Goal: Transaction & Acquisition: Purchase product/service

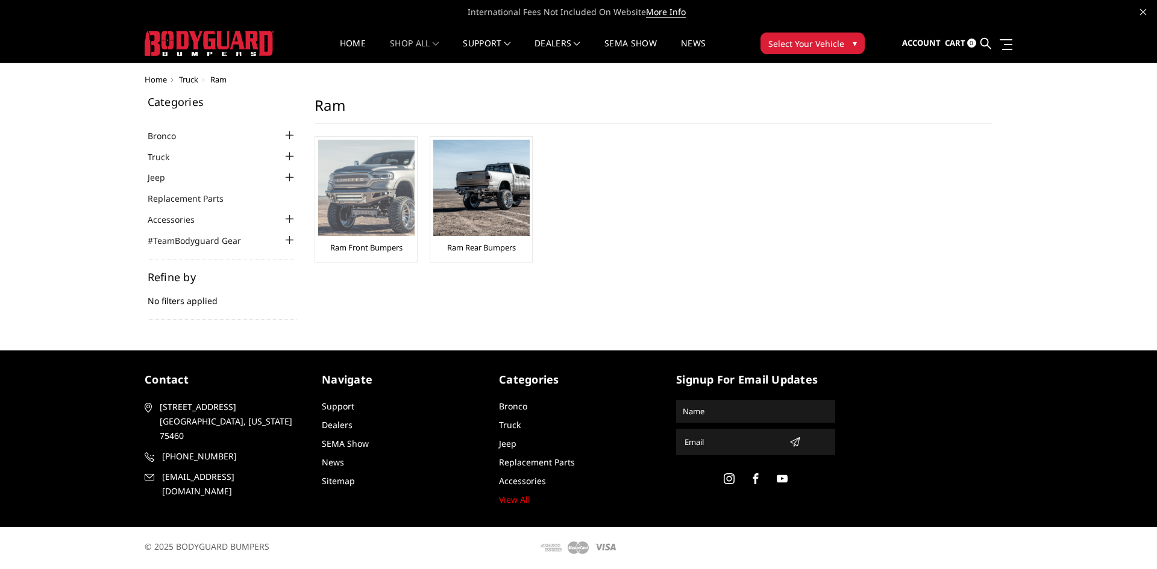
click at [396, 202] on img at bounding box center [366, 188] width 96 height 96
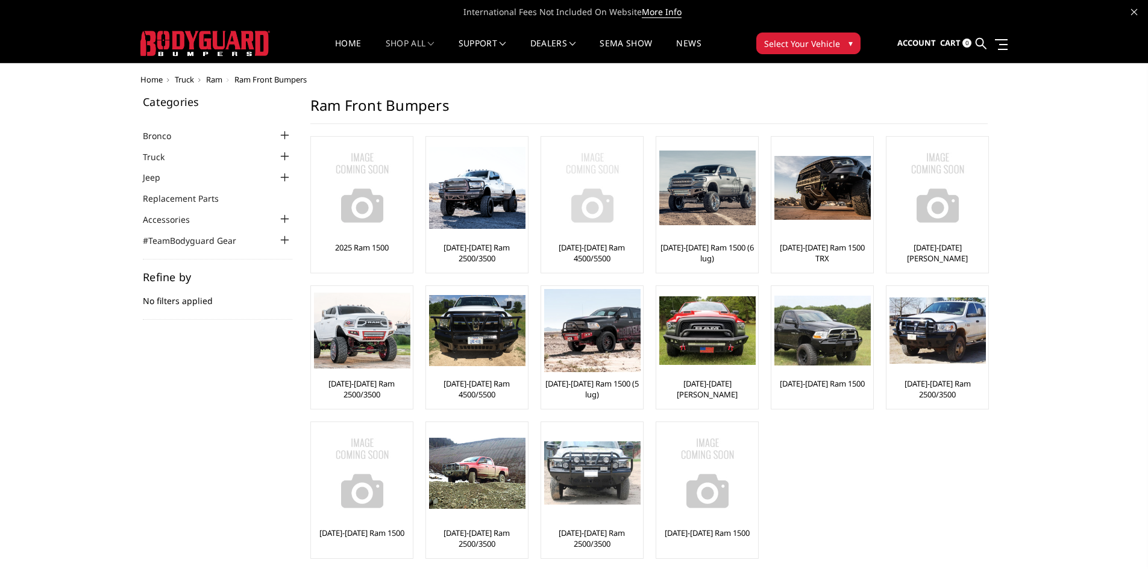
click at [586, 249] on link "[DATE]-[DATE] Ram 4500/5500" at bounding box center [592, 253] width 96 height 22
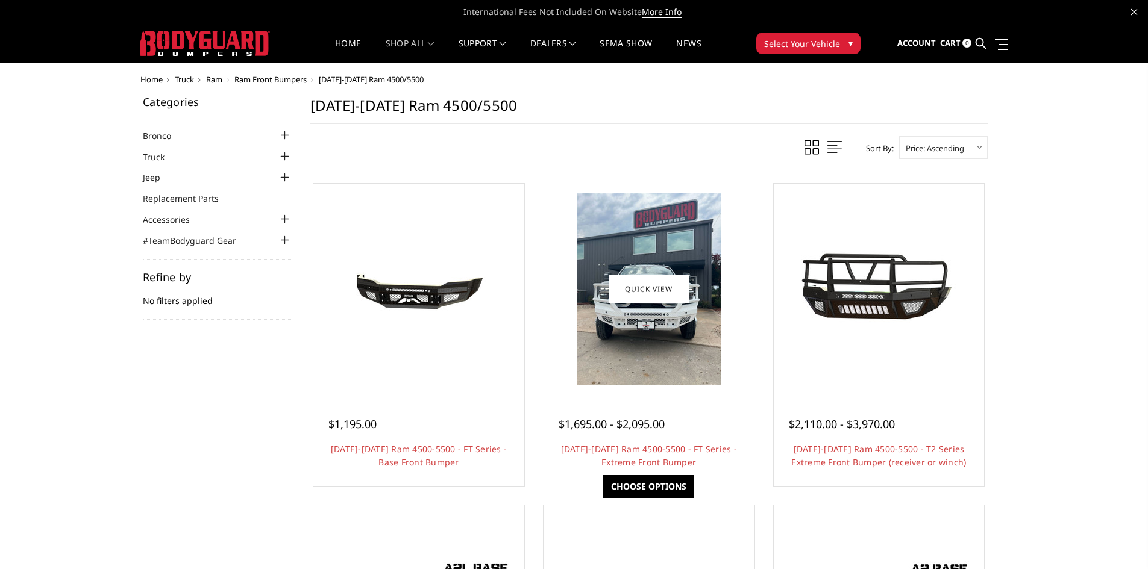
click at [642, 315] on img at bounding box center [648, 289] width 145 height 193
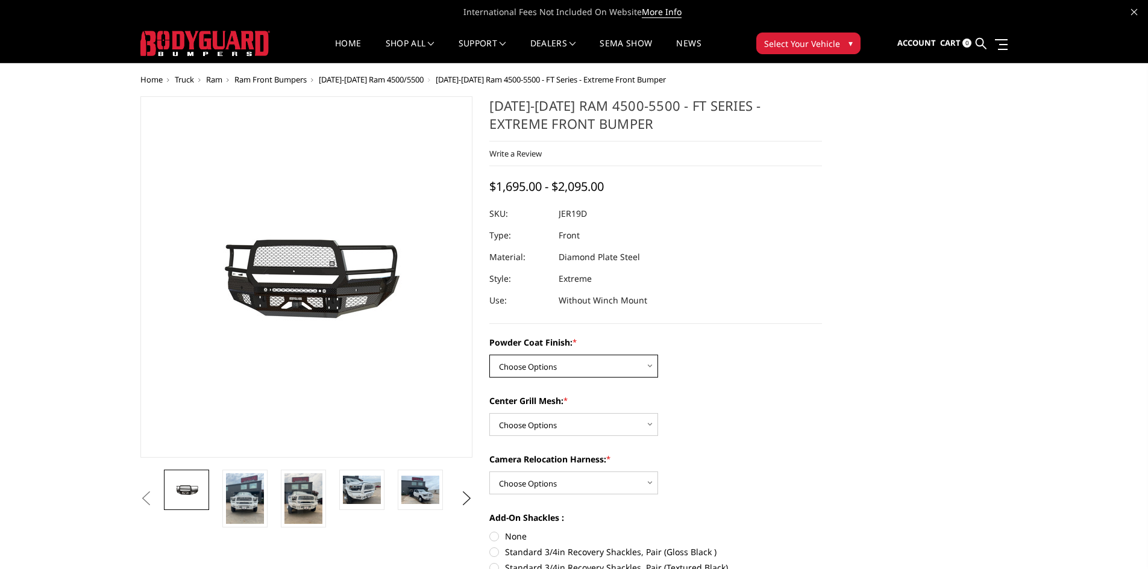
click at [520, 364] on select "Choose Options Bare Metal Gloss Black Powder Coat Textured Black Powder Coat" at bounding box center [573, 366] width 169 height 23
select select "3237"
click at [489, 355] on select "Choose Options Bare Metal Gloss Black Powder Coat Textured Black Powder Coat" at bounding box center [573, 366] width 169 height 23
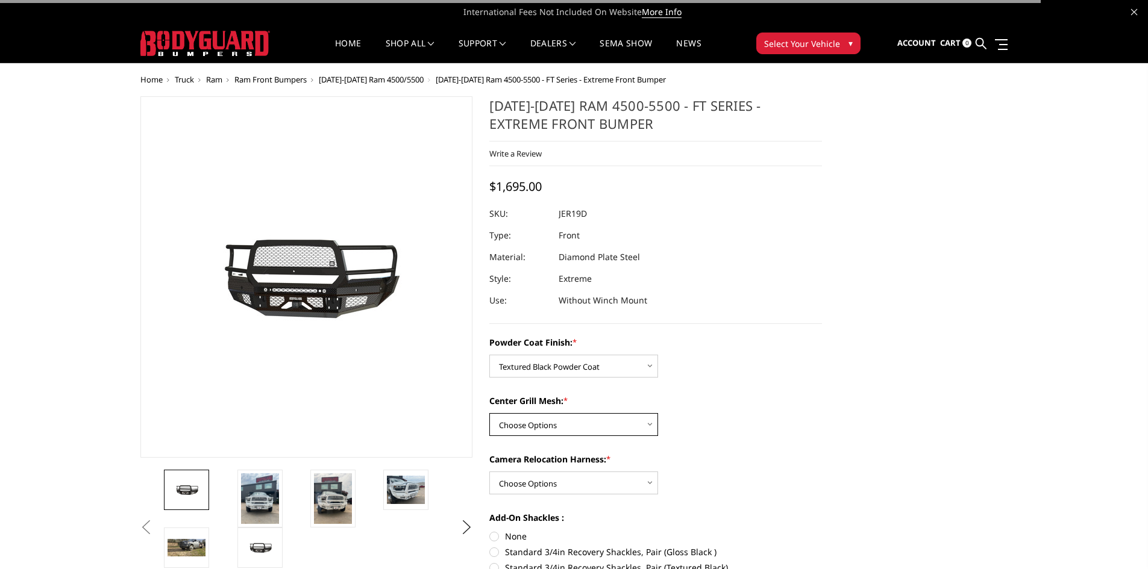
click at [535, 425] on select "Choose Options WITH Expanded Metal in Center Grill WITHOUT Expanded Metal in Ce…" at bounding box center [573, 424] width 169 height 23
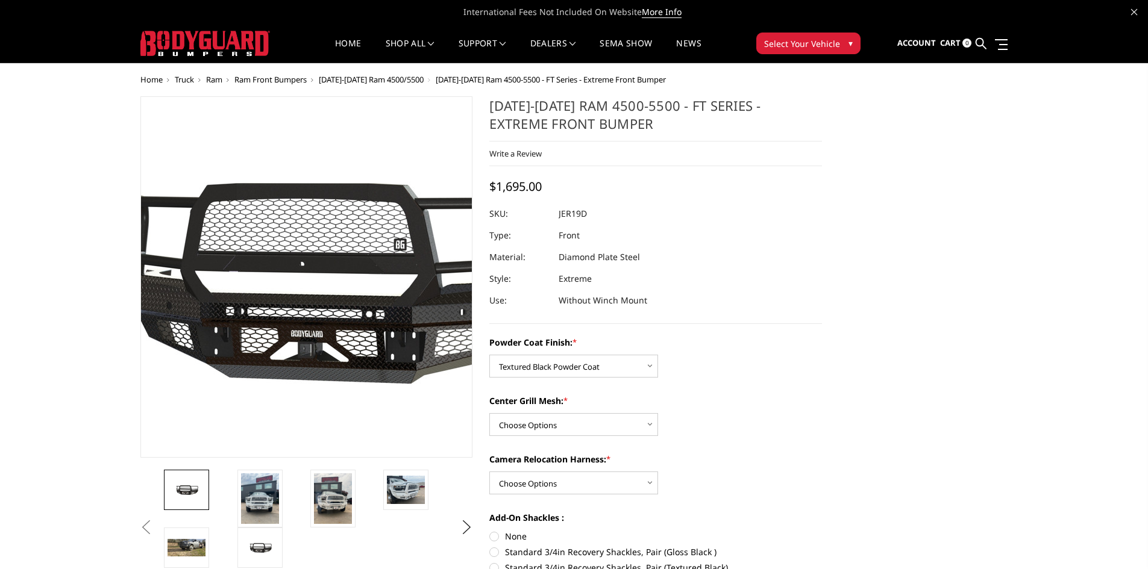
click at [286, 230] on img at bounding box center [333, 278] width 771 height 367
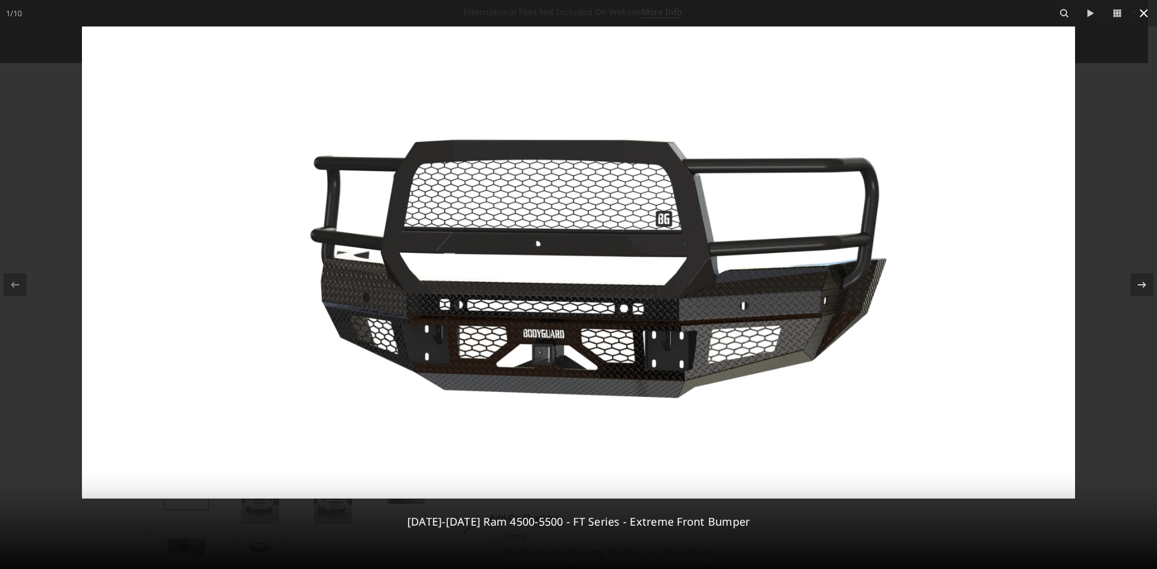
click at [1147, 10] on icon at bounding box center [1143, 13] width 8 height 8
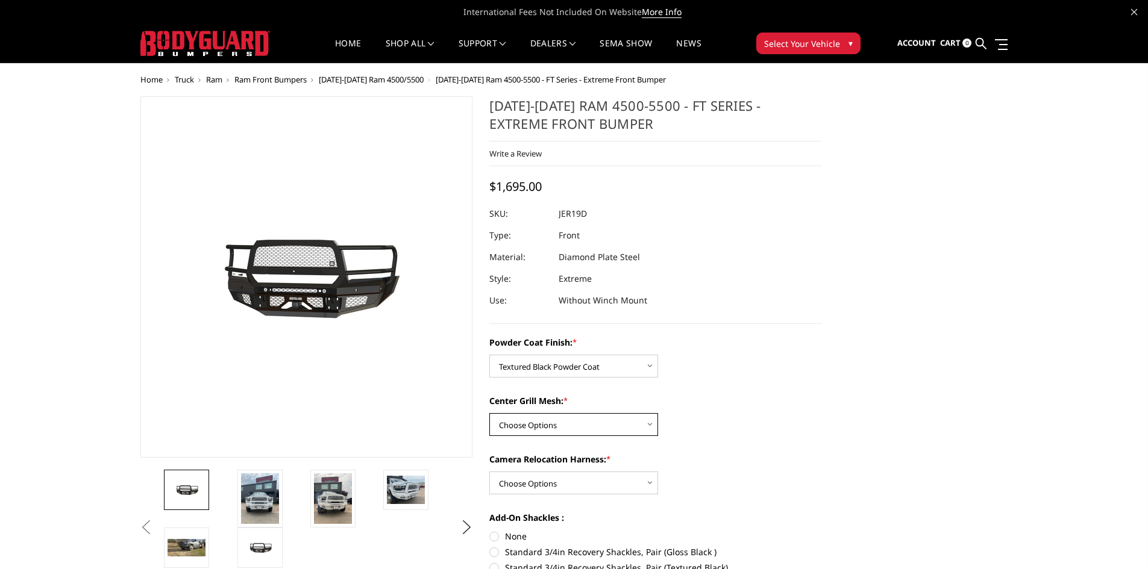
click at [534, 426] on select "Choose Options WITH Expanded Metal in Center Grill WITHOUT Expanded Metal in Ce…" at bounding box center [573, 424] width 169 height 23
select select "3238"
click at [489, 413] on select "Choose Options WITH Expanded Metal in Center Grill WITHOUT Expanded Metal in Ce…" at bounding box center [573, 424] width 169 height 23
click at [554, 480] on select "Choose Options WITH Camera Relocation Harness WITHOUT Camera Relocation Harness" at bounding box center [573, 483] width 169 height 23
select select "3241"
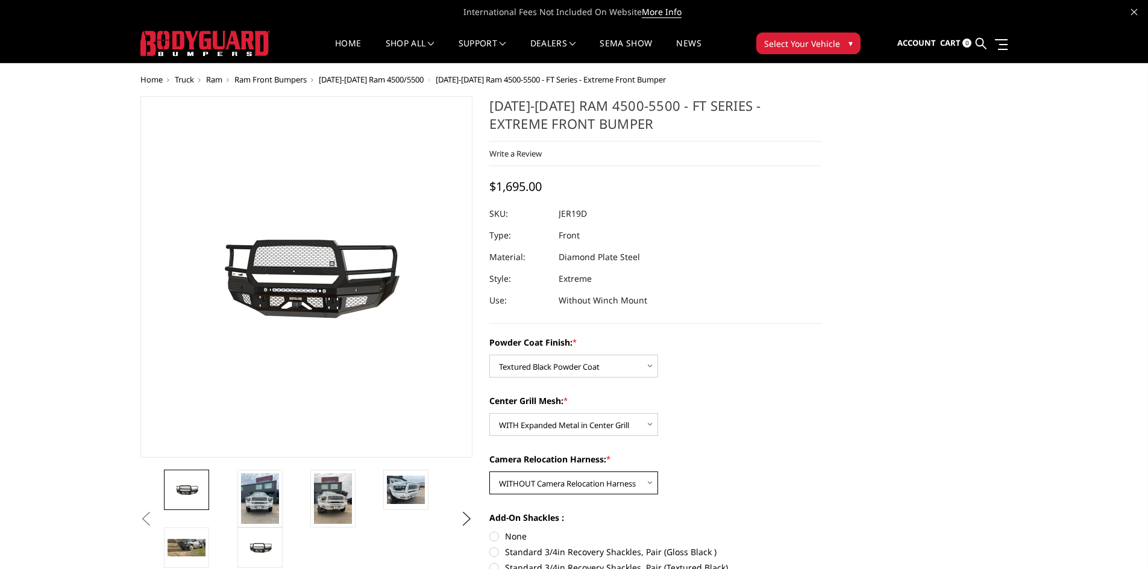
click at [489, 472] on select "Choose Options WITH Camera Relocation Harness WITHOUT Camera Relocation Harness" at bounding box center [573, 483] width 169 height 23
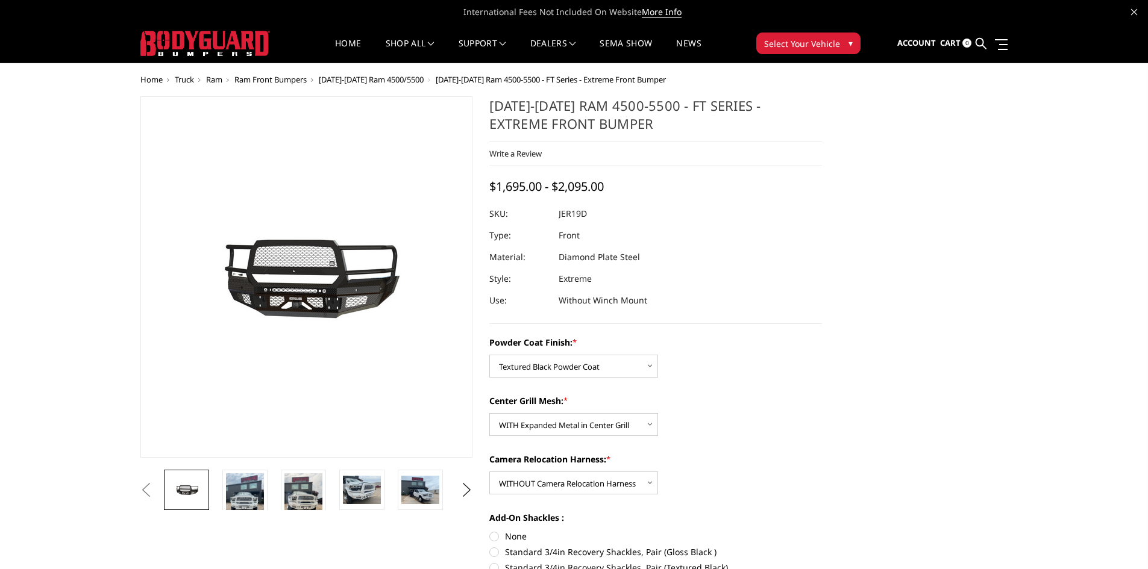
select select "3237"
select select "3238"
select select "3241"
click at [298, 491] on img at bounding box center [303, 498] width 38 height 51
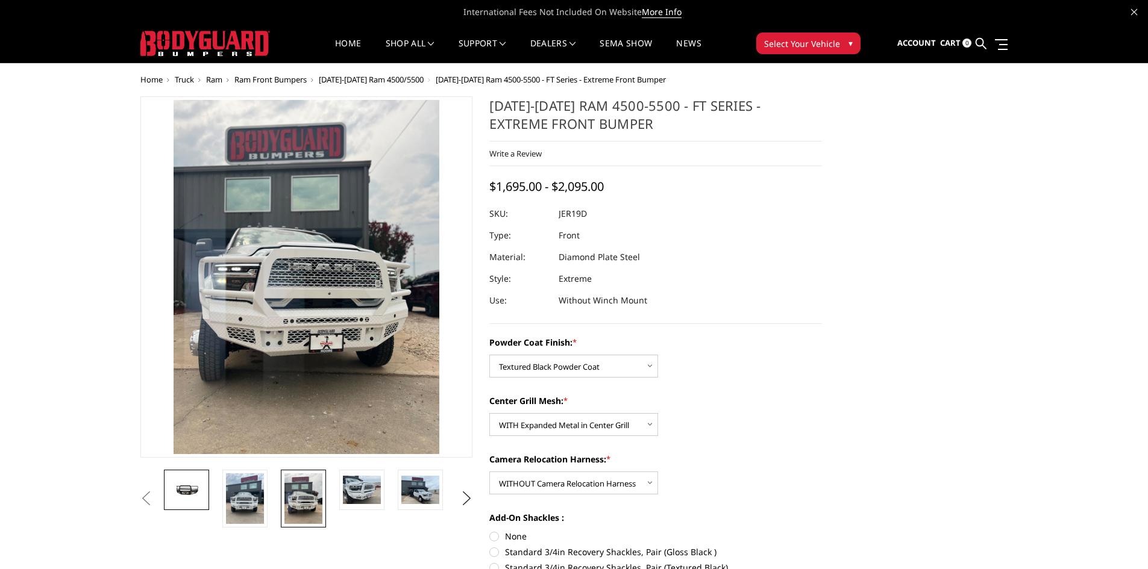
click at [196, 486] on img at bounding box center [186, 490] width 38 height 18
